Goal: Information Seeking & Learning: Learn about a topic

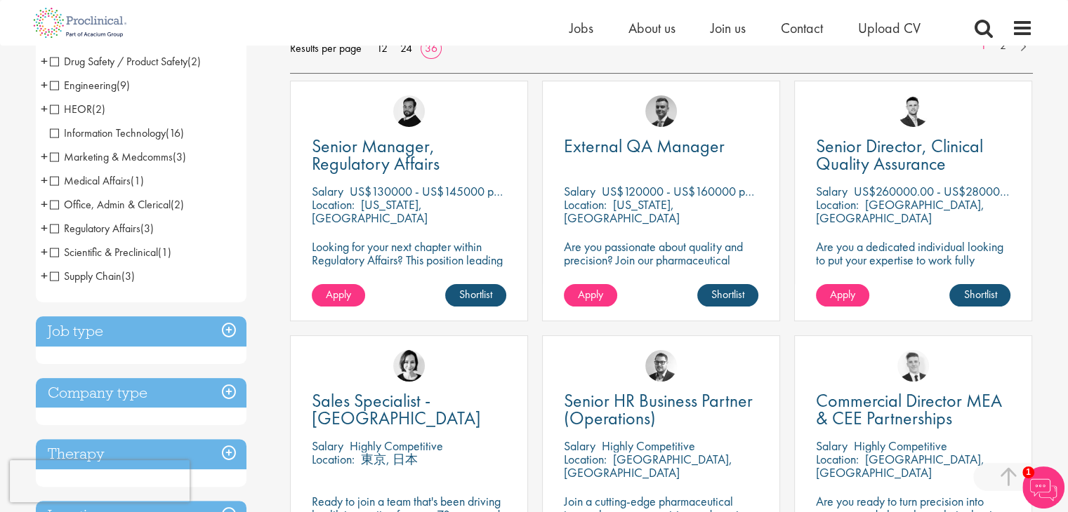
scroll to position [281, 0]
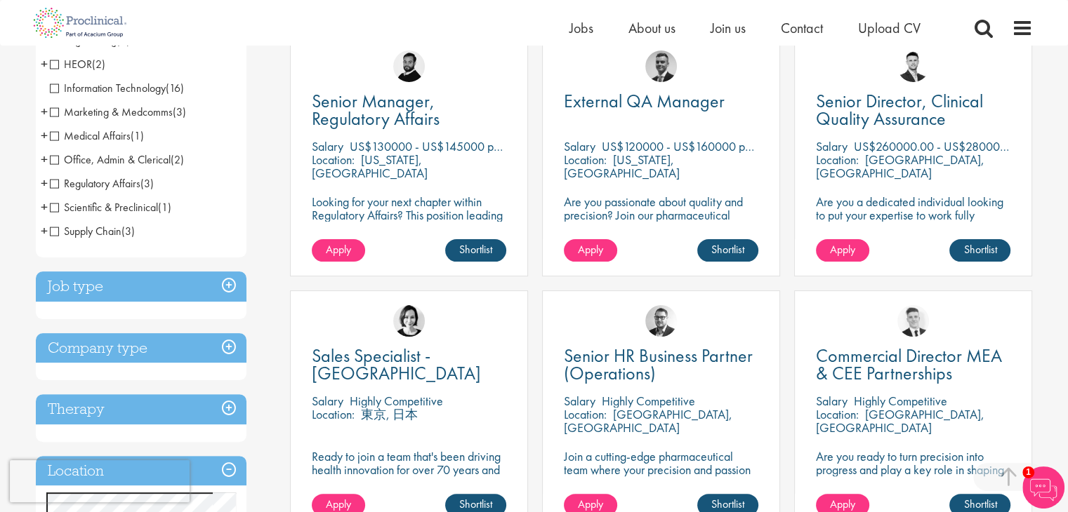
click at [227, 278] on h3 "Job type" at bounding box center [141, 287] width 211 height 30
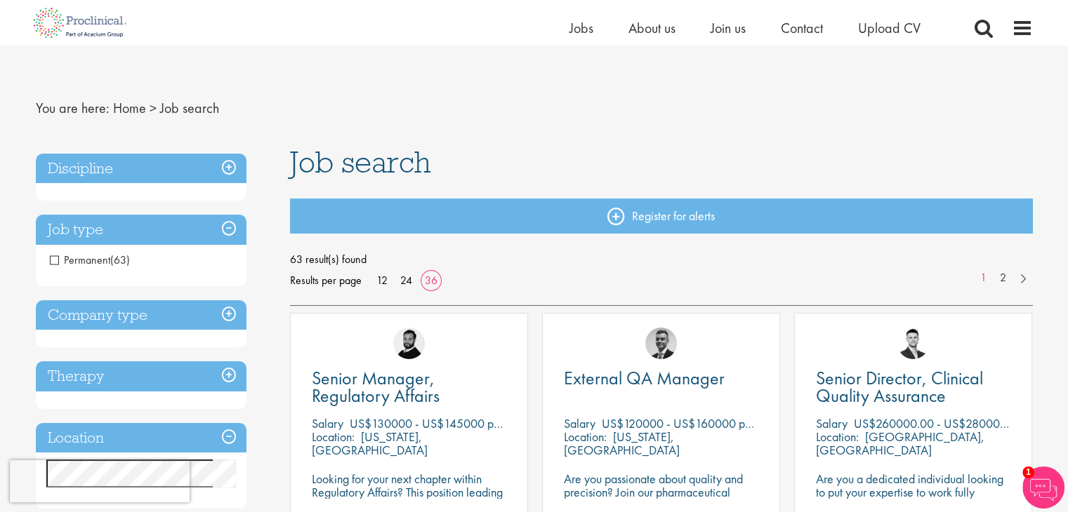
scroll to position [0, 0]
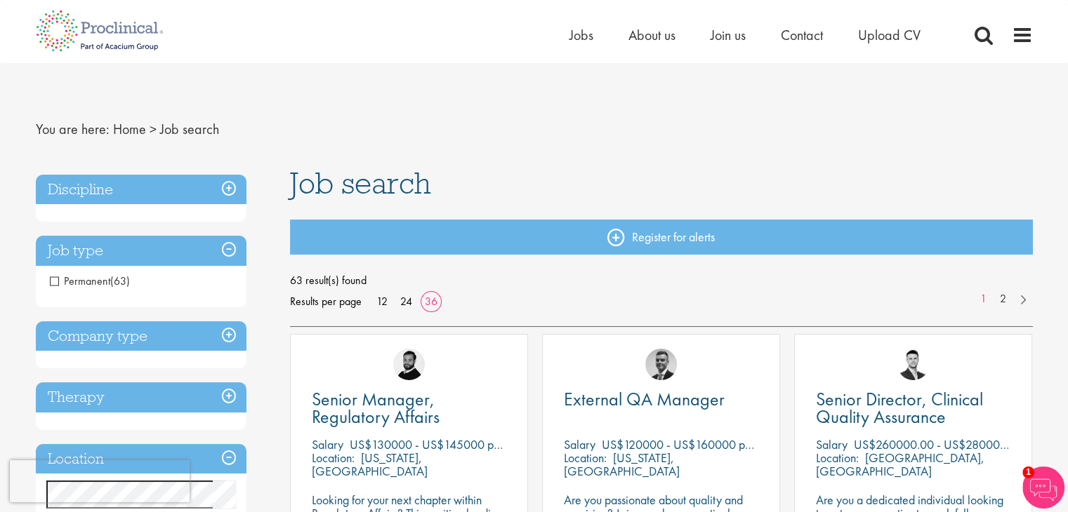
click at [185, 342] on h3 "Company type" at bounding box center [141, 336] width 211 height 30
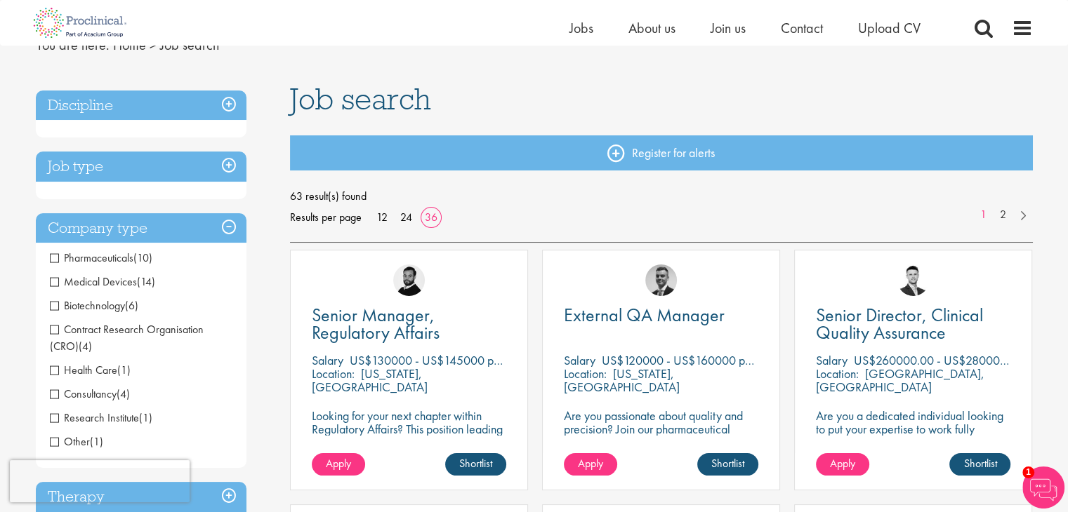
scroll to position [70, 0]
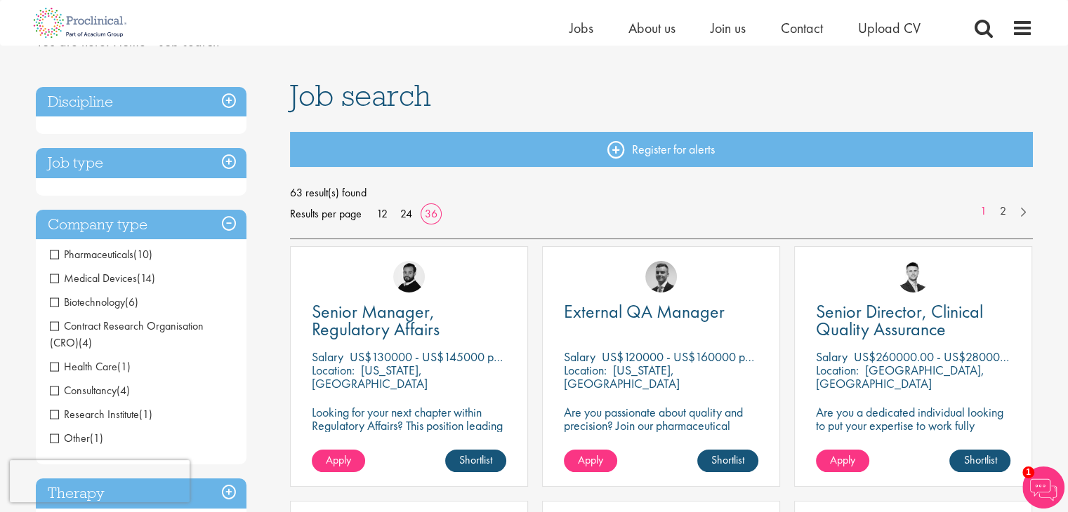
click at [48, 253] on li "Pharmaceuticals (10)" at bounding box center [141, 255] width 211 height 24
drag, startPoint x: 56, startPoint y: 250, endPoint x: 51, endPoint y: 258, distance: 9.8
click at [53, 252] on span "Pharmaceuticals" at bounding box center [92, 254] width 84 height 15
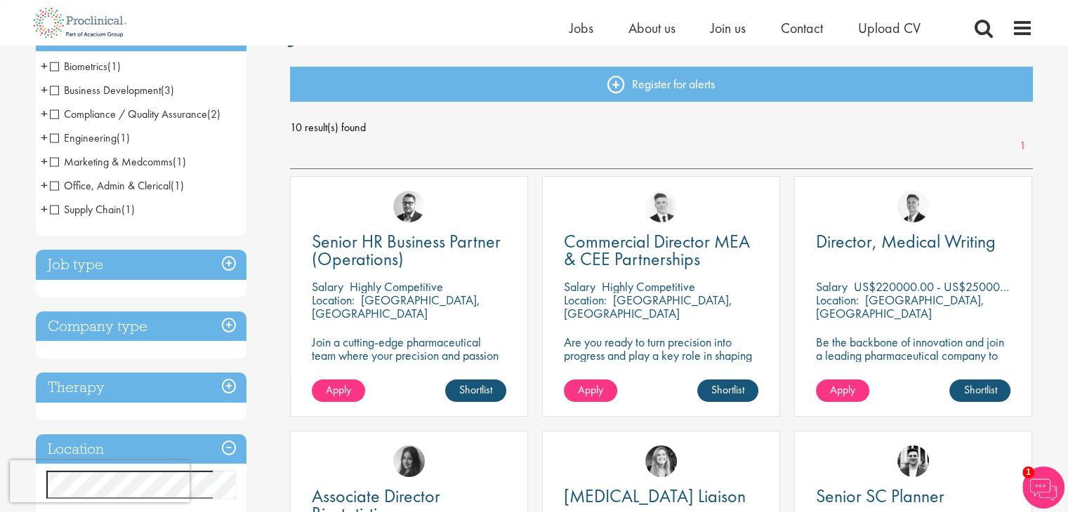
scroll to position [140, 0]
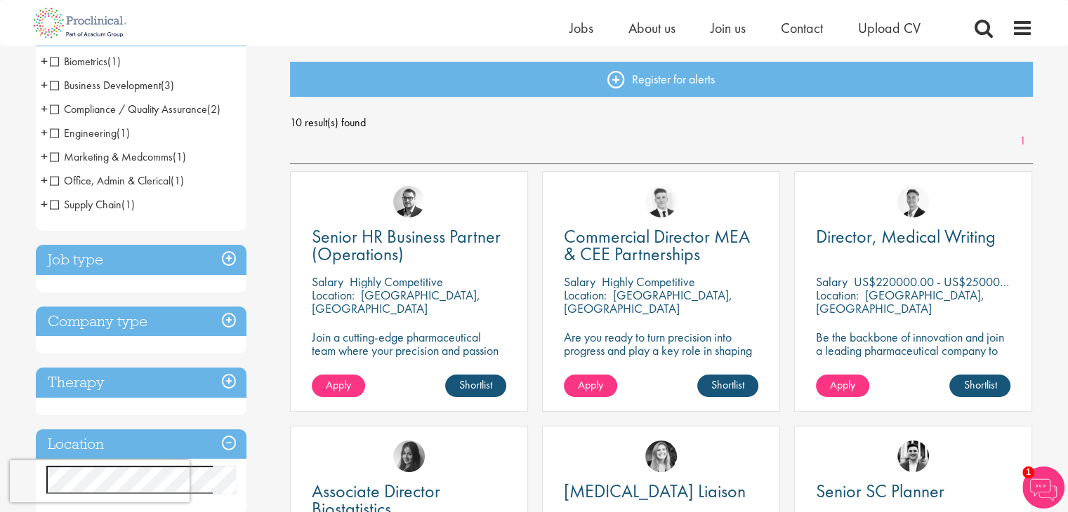
click at [135, 318] on h3 "Company type" at bounding box center [141, 322] width 211 height 30
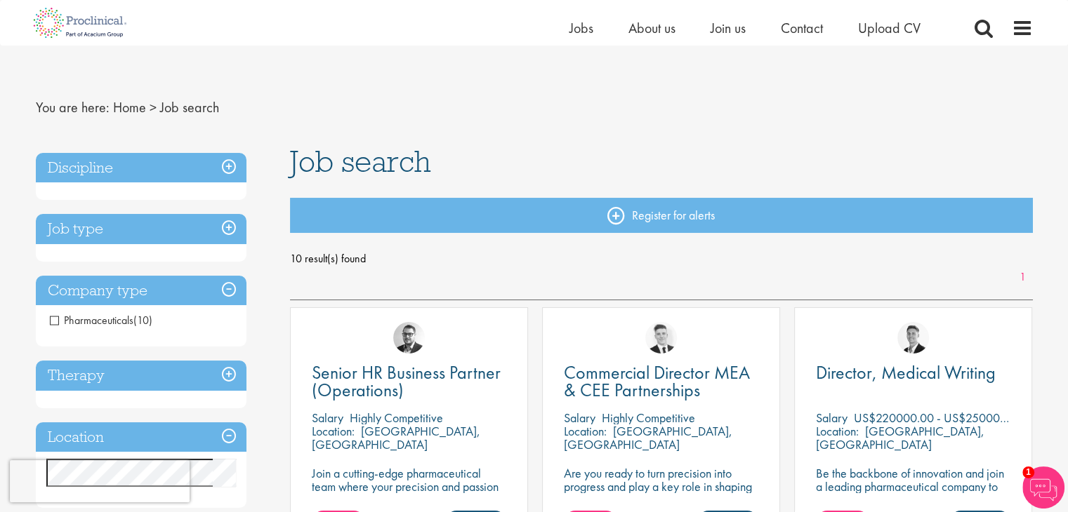
scroll to position [0, 0]
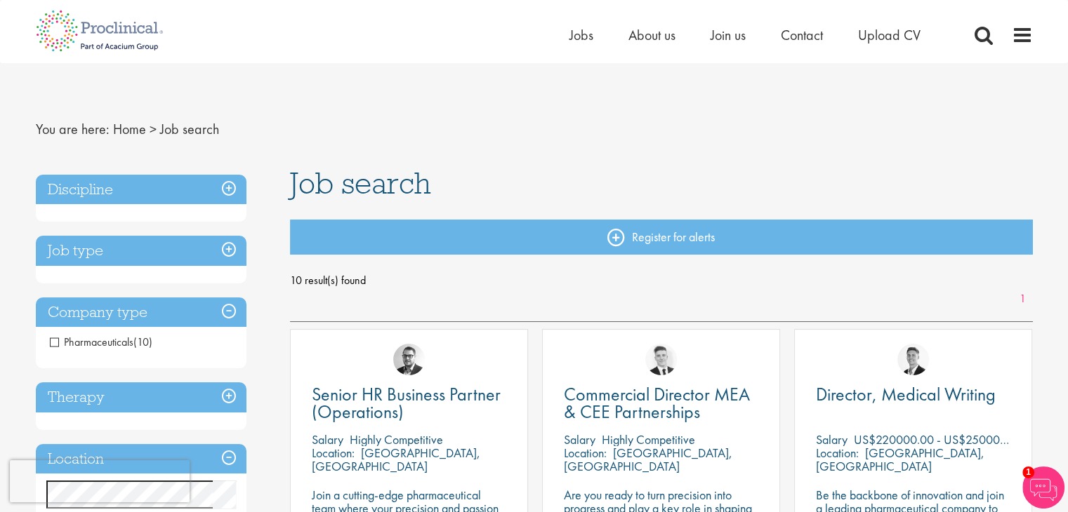
click at [67, 333] on li "Pharmaceuticals (10)" at bounding box center [141, 343] width 211 height 24
click at [53, 343] on span "Pharmaceuticals" at bounding box center [92, 342] width 84 height 15
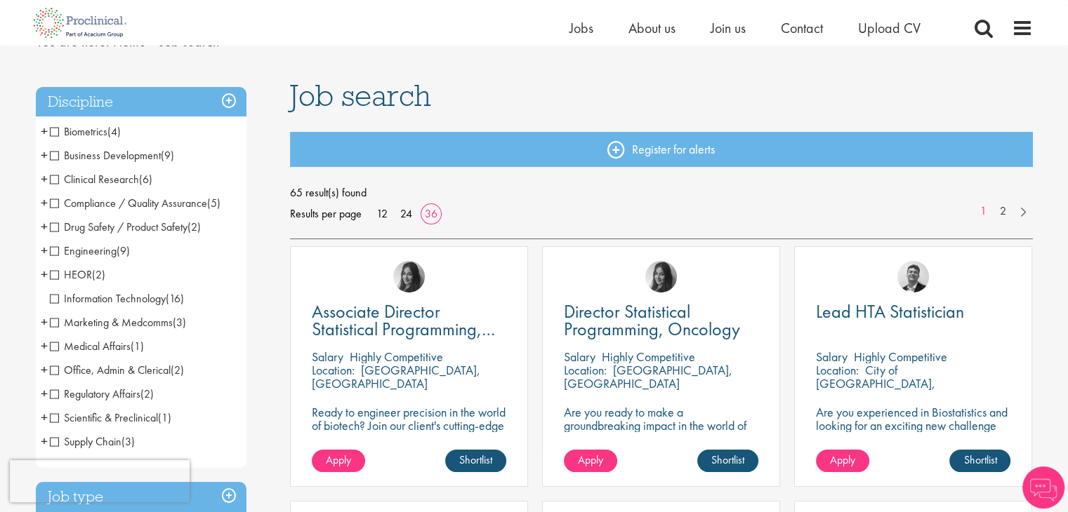
scroll to position [281, 0]
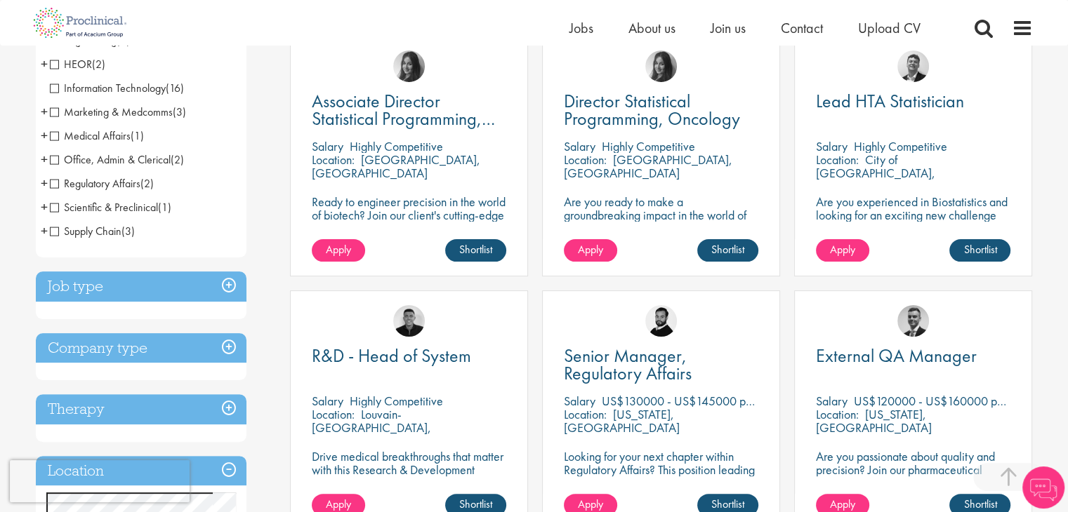
click at [126, 357] on h3 "Company type" at bounding box center [141, 348] width 211 height 30
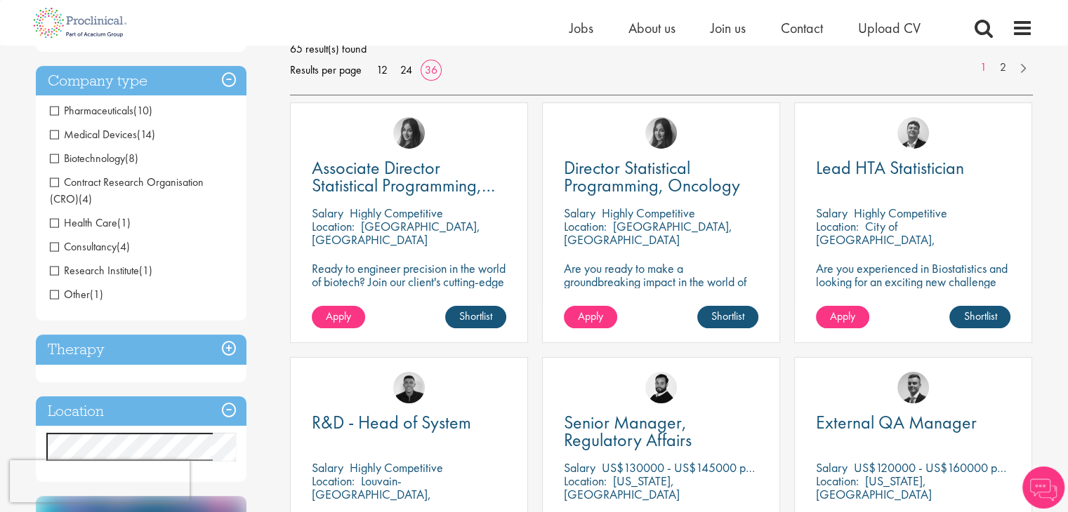
scroll to position [211, 0]
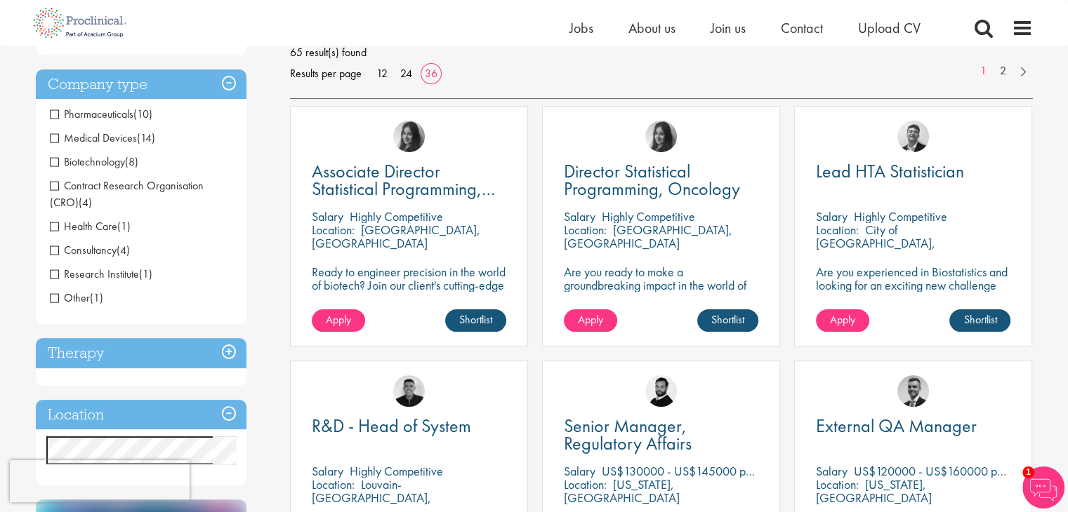
click at [52, 164] on span "Biotechnology" at bounding box center [87, 161] width 75 height 15
